Goal: Transaction & Acquisition: Obtain resource

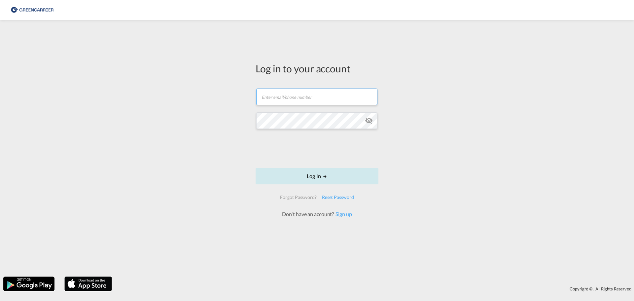
type input "[EMAIL_ADDRESS][DOMAIN_NAME]"
click at [311, 176] on button "Log In" at bounding box center [317, 176] width 123 height 17
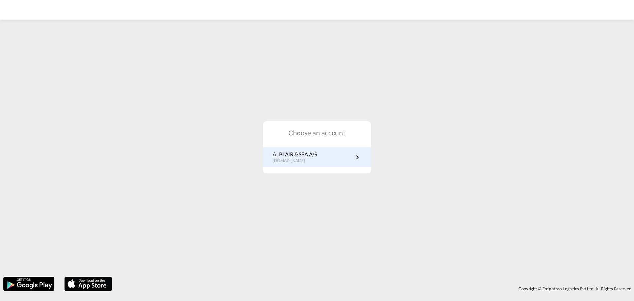
click at [347, 160] on link "ALPI AIR & SEA A/S [DOMAIN_NAME]" at bounding box center [317, 157] width 89 height 13
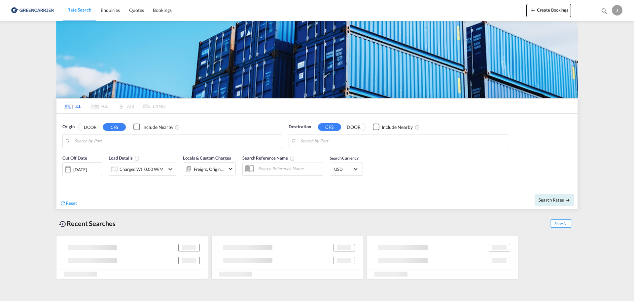
type input "DK-5700, [GEOGRAPHIC_DATA]"
type input "Busan, KRPUS"
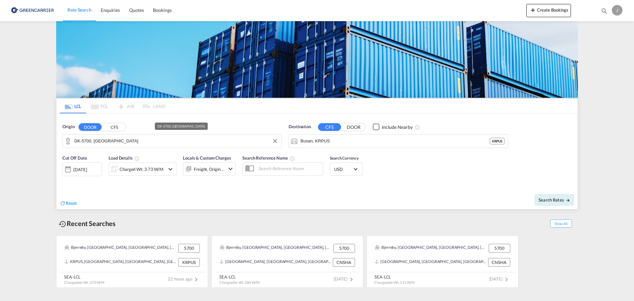
click at [138, 142] on input "DK-5700, [GEOGRAPHIC_DATA]" at bounding box center [176, 141] width 204 height 10
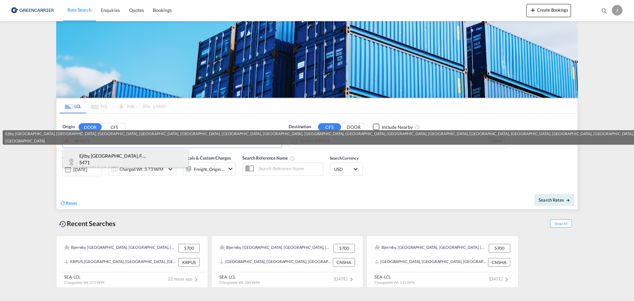
click at [105, 156] on div "[PERSON_NAME], [GEOGRAPHIC_DATA], F... , 5471 [GEOGRAPHIC_DATA] [GEOGRAPHIC_DAT…" at bounding box center [125, 161] width 125 height 25
type input "DK-5471, [GEOGRAPHIC_DATA], [GEOGRAPHIC_DATA], [GEOGRAPHIC_DATA], [GEOGRAPHIC_D…"
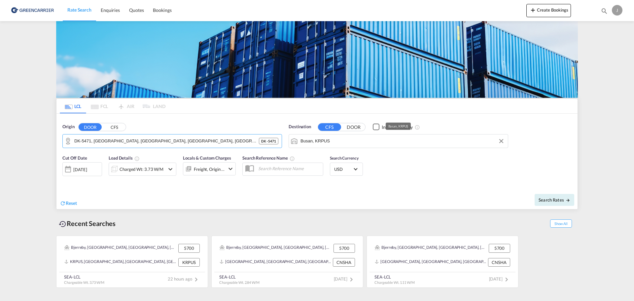
click at [336, 142] on input "Busan, KRPUS" at bounding box center [403, 141] width 204 height 10
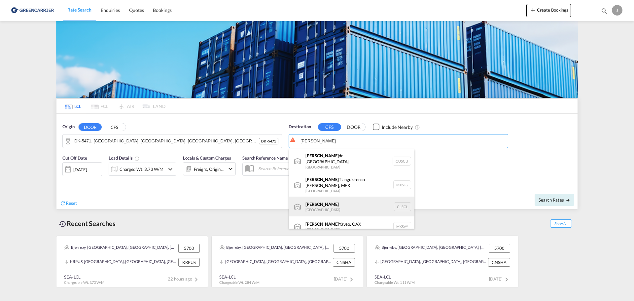
click at [322, 201] on div "[PERSON_NAME] [GEOGRAPHIC_DATA] CLSCL" at bounding box center [351, 206] width 125 height 20
type input "[PERSON_NAME], CLSCL"
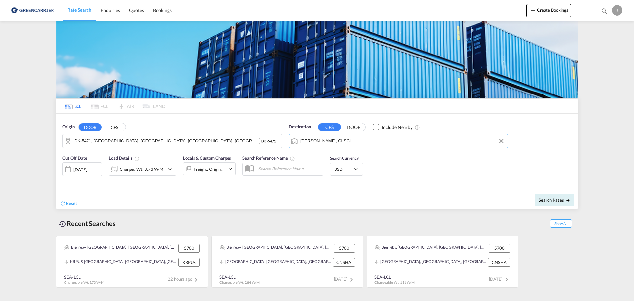
click at [170, 168] on md-icon "icon-chevron-down" at bounding box center [170, 169] width 8 height 8
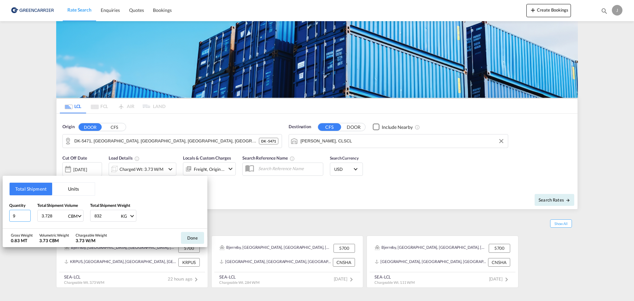
click at [18, 215] on input "9" at bounding box center [19, 216] width 21 height 12
type input "0.874"
type input "454"
click at [191, 236] on button "Done" at bounding box center [192, 238] width 23 height 12
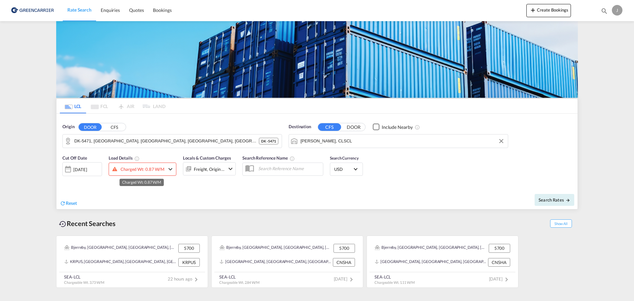
click at [144, 168] on div "Charged Wt: 0.87 W/M" at bounding box center [143, 168] width 44 height 9
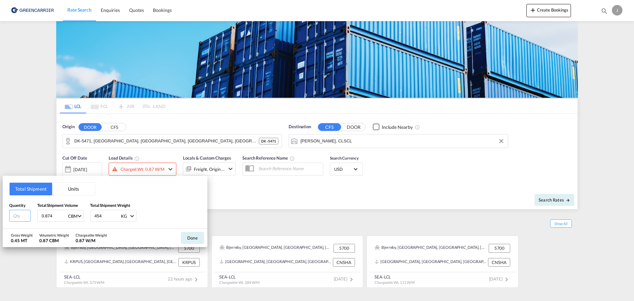
click at [17, 214] on input "number" at bounding box center [19, 216] width 21 height 12
type input "2"
click at [196, 234] on button "Done" at bounding box center [192, 238] width 23 height 12
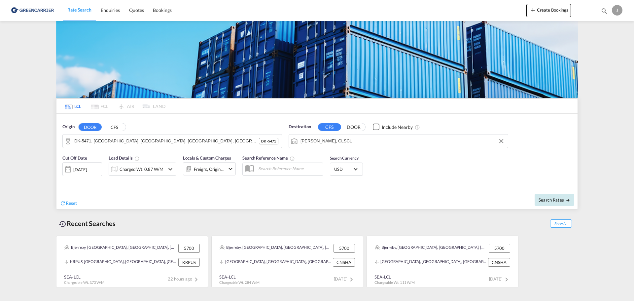
click at [550, 199] on span "Search Rates" at bounding box center [555, 199] width 32 height 5
type input "5471 to CLSCL / [DATE]"
